Goal: Ask a question: Seek information or help from site administrators or community

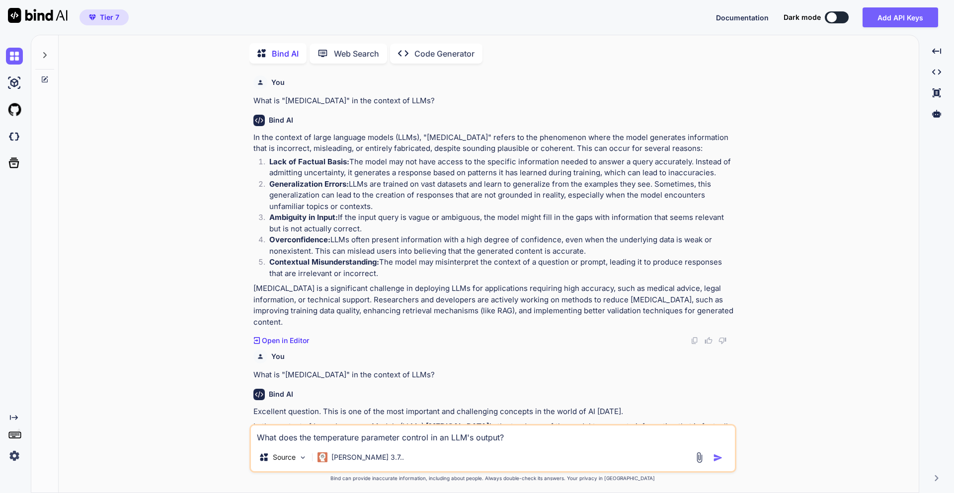
scroll to position [3009, 0]
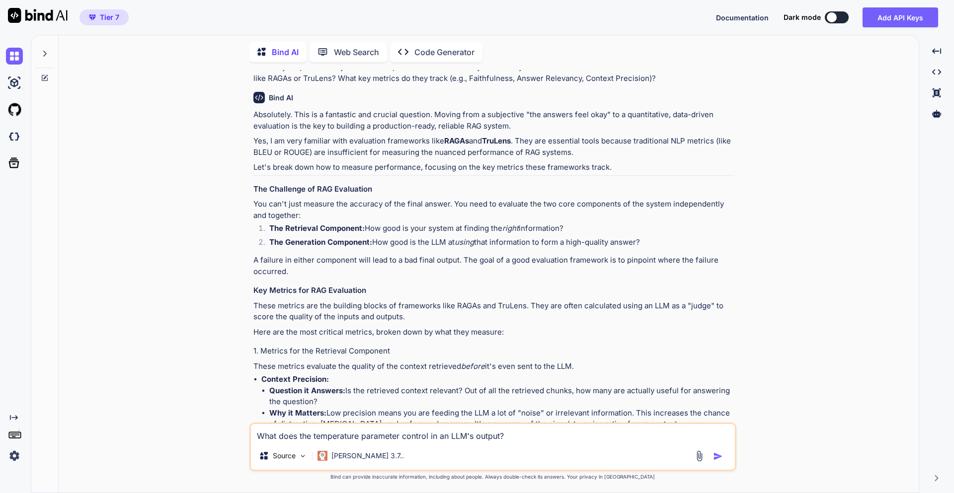
click at [44, 50] on icon at bounding box center [45, 54] width 8 height 8
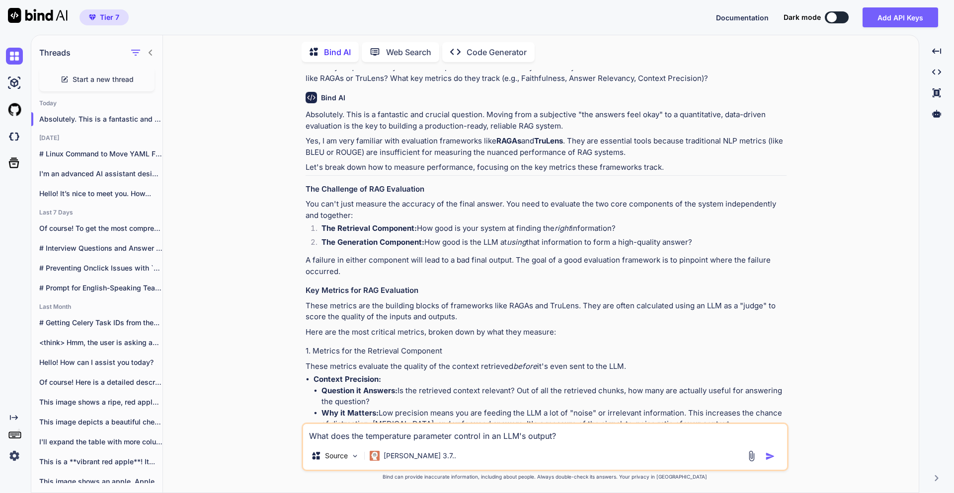
click at [105, 79] on span "Start a new thread" at bounding box center [103, 80] width 61 height 10
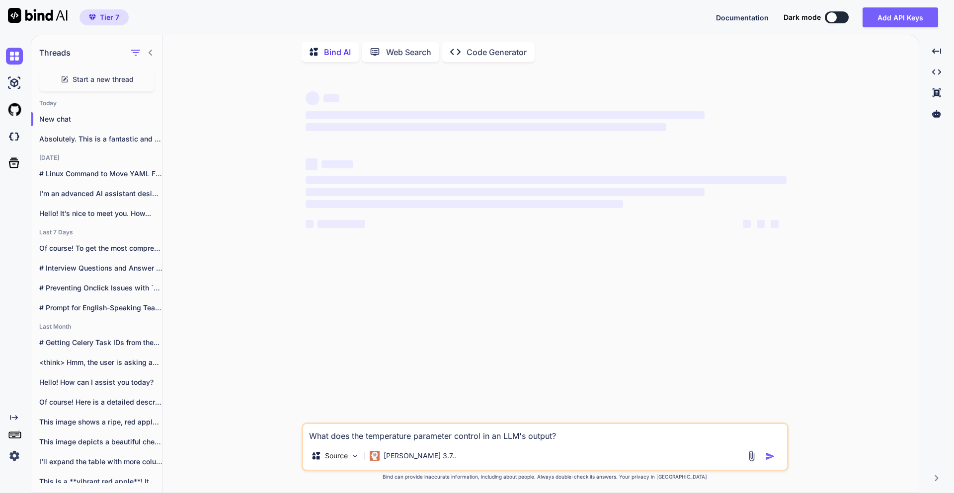
click at [150, 50] on icon at bounding box center [150, 53] width 3 height 6
type textarea "x"
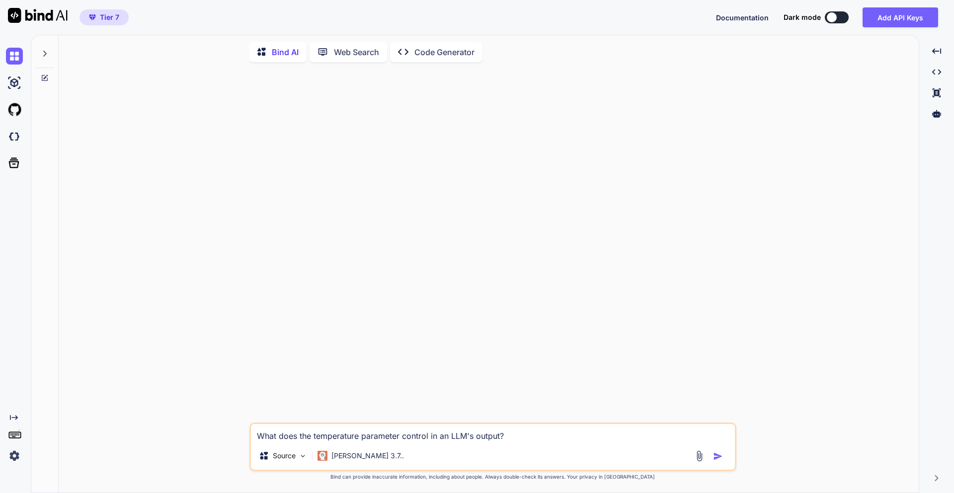
click at [274, 202] on div at bounding box center [493, 246] width 485 height 353
click at [528, 436] on textarea "What does the temperature parameter control in an LLM's output?" at bounding box center [493, 433] width 484 height 18
paste textarea "[{62247626: '1.79'}, {62247686: '1.9'}, {62247822: '1.38'}]"
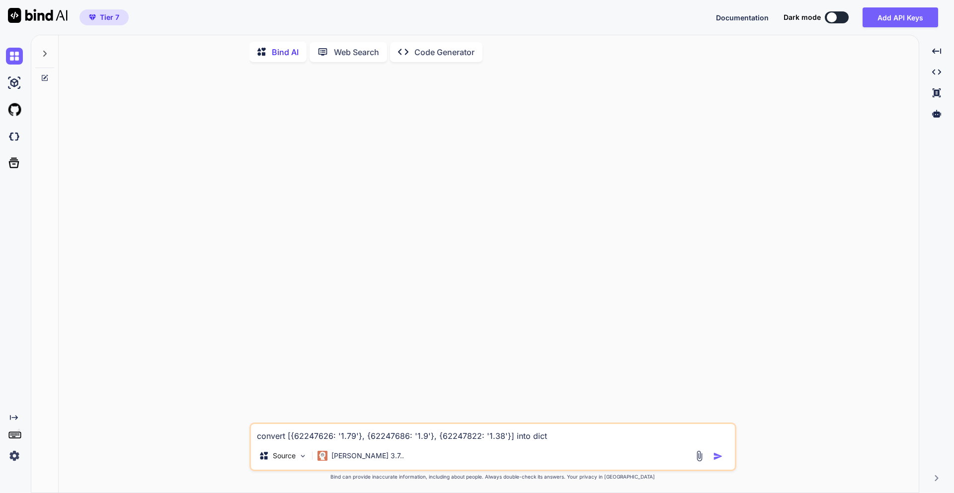
type textarea "convert [{62247626: '1.79'}, {62247686: '1.9'}, {62247822: '1.38'}] into dict"
click at [719, 456] on img "button" at bounding box center [718, 457] width 10 height 10
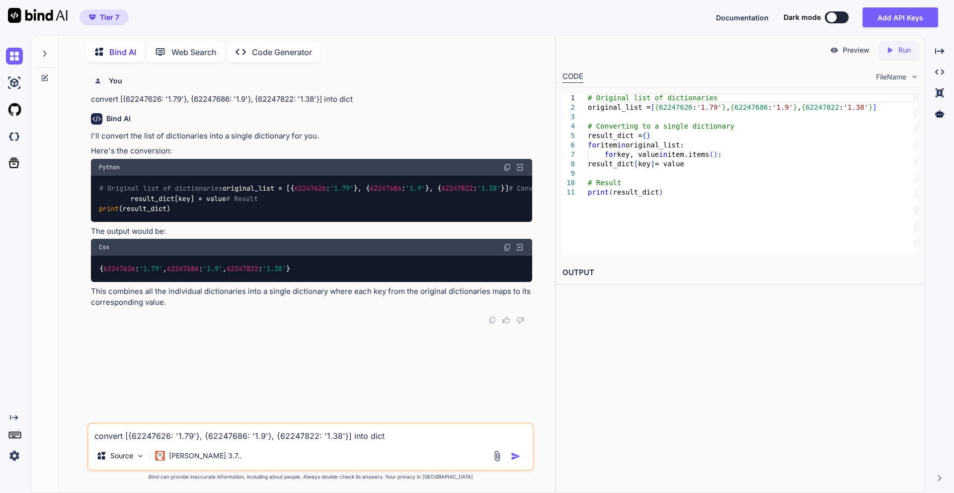
click at [262, 222] on div "# Original list of dictionaries original_list = [{ 62247626 : '1.79' }, { 62247…" at bounding box center [311, 199] width 441 height 46
click at [237, 222] on div "# Original list of dictionaries original_list = [{ 62247626 : '1.79' }, { 62247…" at bounding box center [311, 199] width 441 height 46
drag, startPoint x: 237, startPoint y: 261, endPoint x: 95, endPoint y: 197, distance: 155.3
click at [95, 197] on div "# Original list of dictionaries original_list = [{ 62247626 : '1.79' }, { 62247…" at bounding box center [311, 199] width 441 height 46
click at [249, 222] on div "# Original list of dictionaries original_list = [{ 62247626 : '1.79' }, { 62247…" at bounding box center [311, 199] width 441 height 46
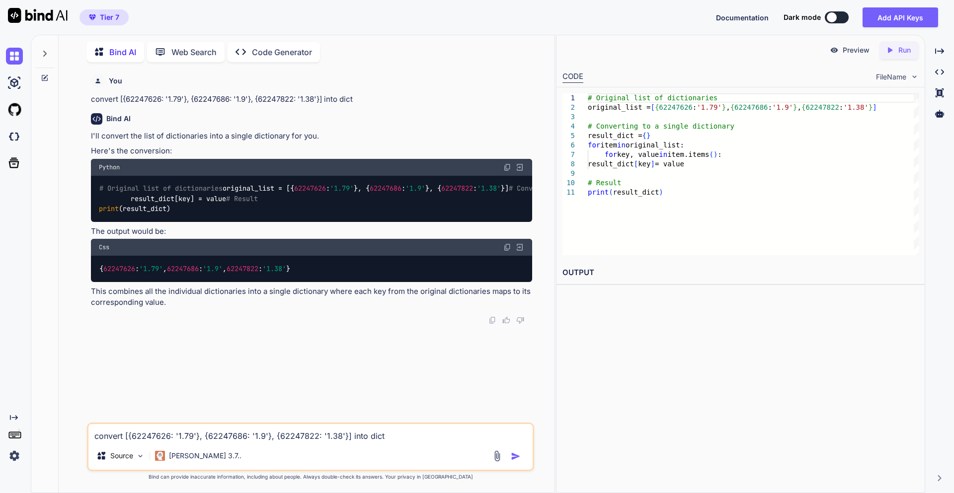
drag, startPoint x: 234, startPoint y: 258, endPoint x: 98, endPoint y: 231, distance: 137.9
click at [98, 222] on div "# Original list of dictionaries original_list = [{ 62247626 : '1.79' }, { 62247…" at bounding box center [311, 199] width 441 height 46
copy code "result_dict = {} for item in original_list: for key, value in item.items(): res…"
click at [158, 435] on textarea "convert [{62247626: '1.79'}, {62247686: '1.9'}, {62247822: '1.38'}] into dict" at bounding box center [310, 433] width 444 height 18
click at [194, 460] on p "[PERSON_NAME] 3.7.." at bounding box center [205, 456] width 73 height 10
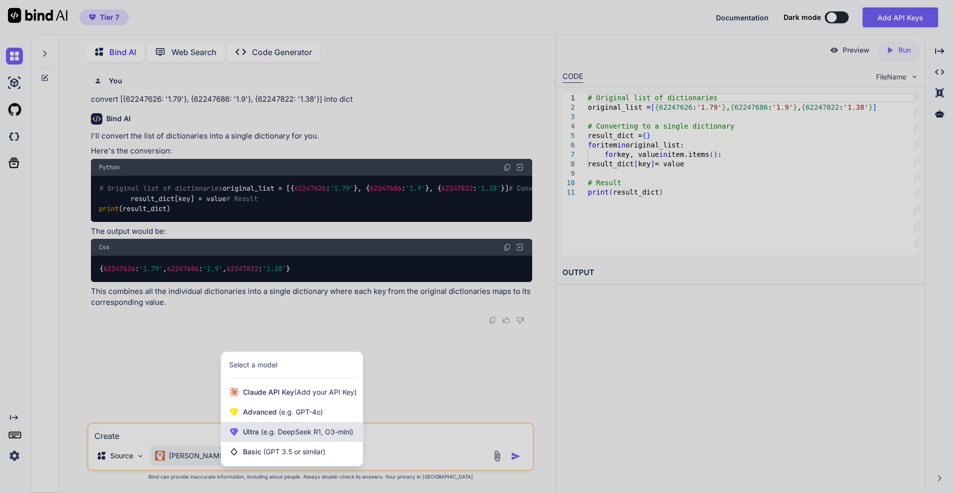
click at [246, 436] on span "Ultra (e.g. DeepSeek R1, O3-mini)" at bounding box center [298, 432] width 110 height 10
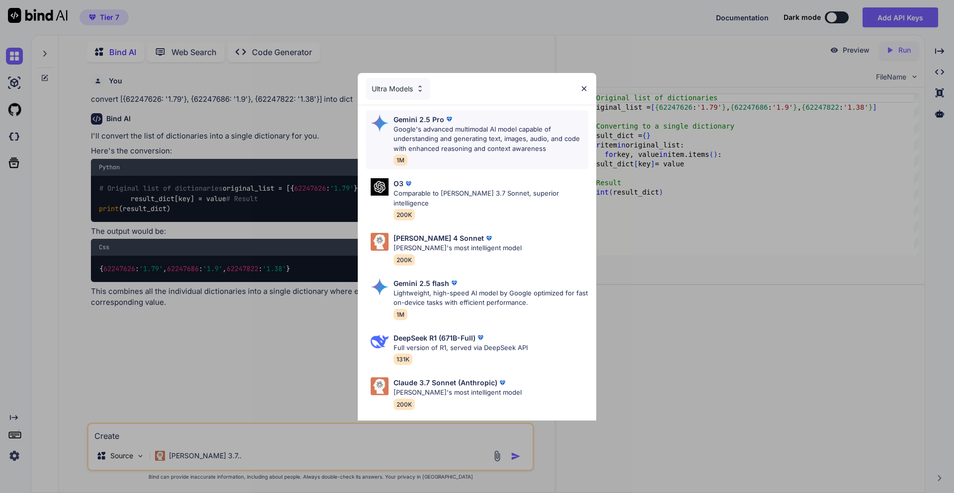
click at [451, 150] on p "Google's advanced multimodal AI model capable of understanding and generating t…" at bounding box center [491, 139] width 195 height 29
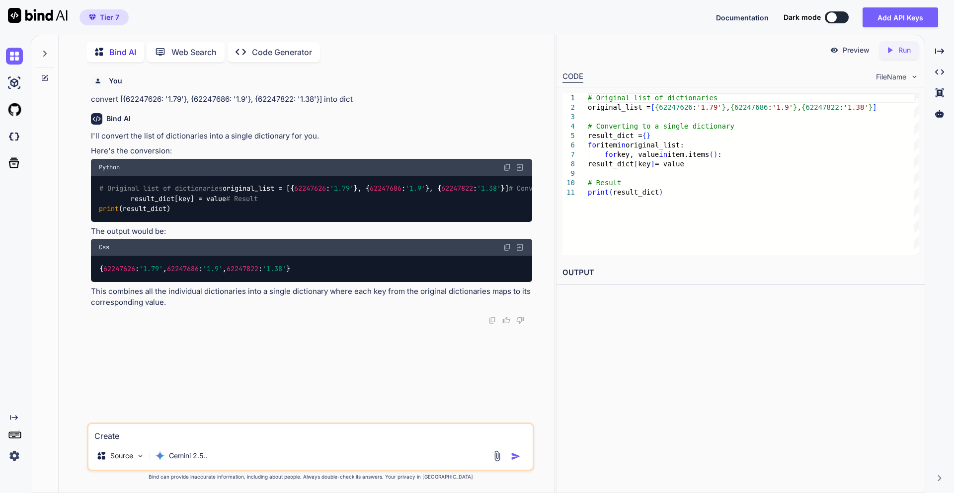
click at [207, 436] on textarea "Create" at bounding box center [310, 433] width 444 height 18
type textarea "Create an django api to list data get from dynamo db using boto3 and djnago res…"
click at [517, 458] on img "button" at bounding box center [516, 457] width 10 height 10
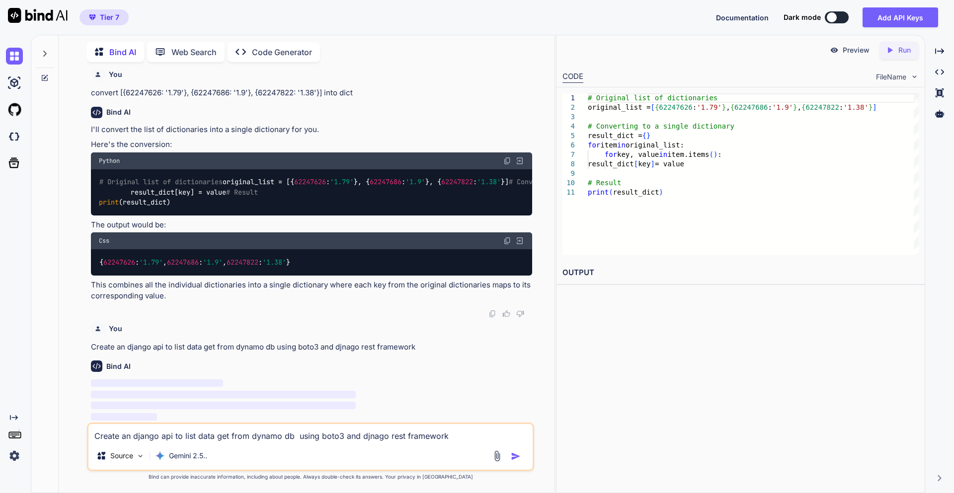
scroll to position [87, 0]
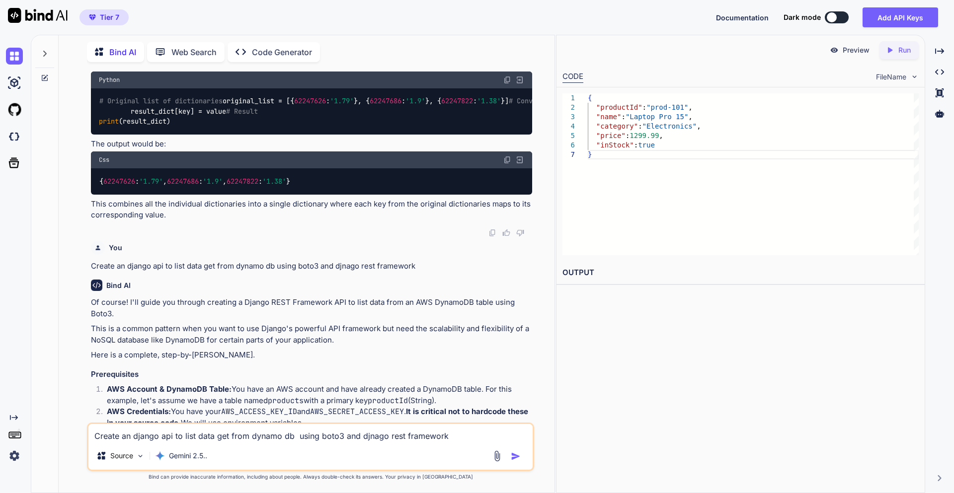
click at [172, 432] on textarea "Create an django api to list data get from dynamo db using boto3 and djnago res…" at bounding box center [310, 433] width 444 height 18
type textarea "Get list of all data from dyanmo table in boto3"
click at [512, 456] on img "button" at bounding box center [516, 457] width 10 height 10
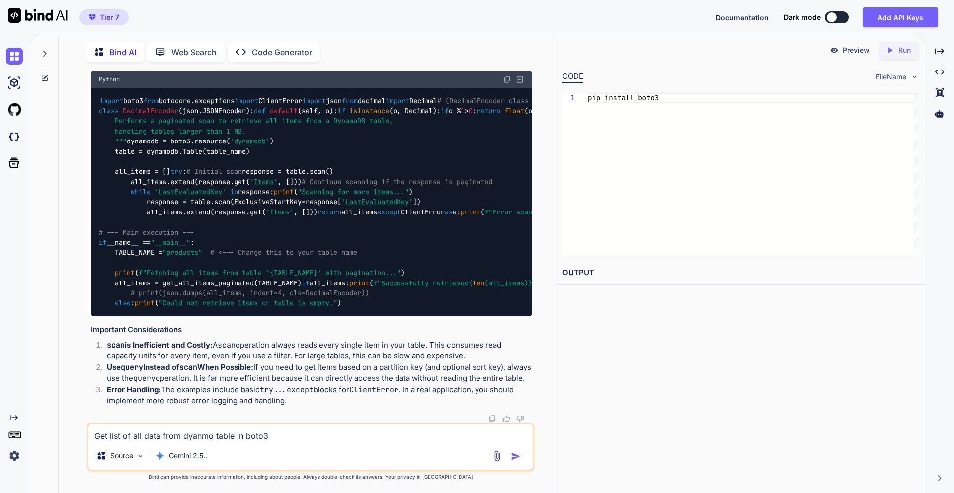
scroll to position [3831, 0]
drag, startPoint x: 133, startPoint y: 311, endPoint x: 275, endPoint y: 314, distance: 142.2
copy code "items = response.get( 'Items' , [])"
